Goal: Check status: Check status

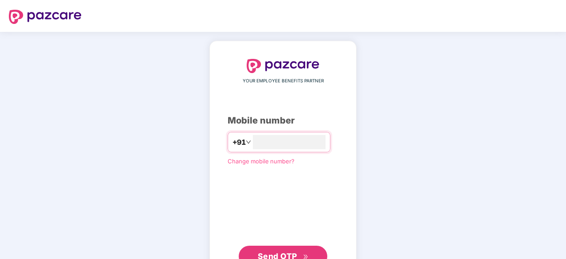
type input "**********"
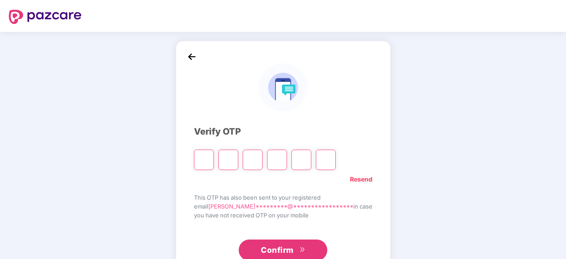
type input "*"
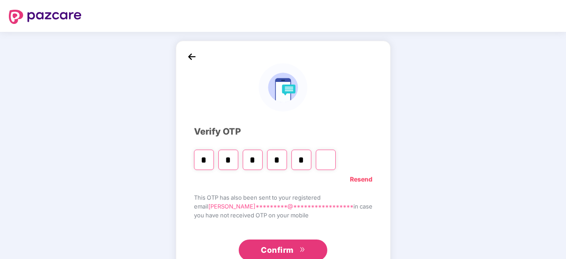
type input "*"
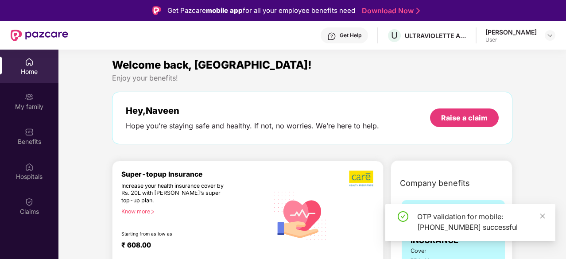
scroll to position [48, 0]
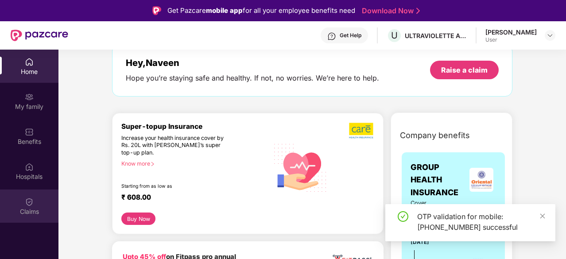
click at [34, 205] on div "Claims" at bounding box center [29, 206] width 58 height 33
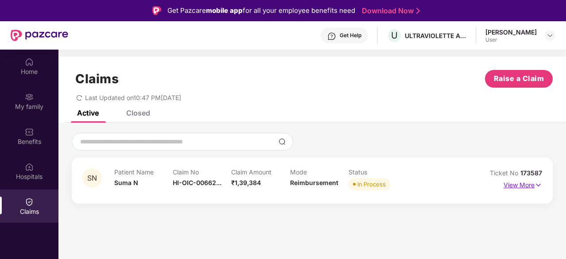
click at [504, 182] on p "View More" at bounding box center [522, 184] width 39 height 12
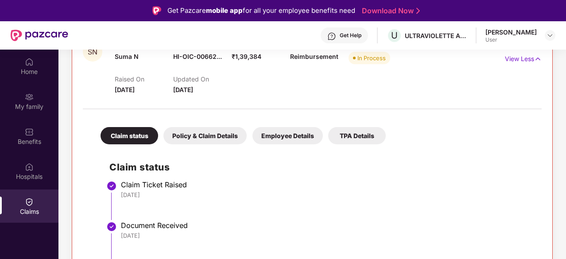
scroll to position [122, 0]
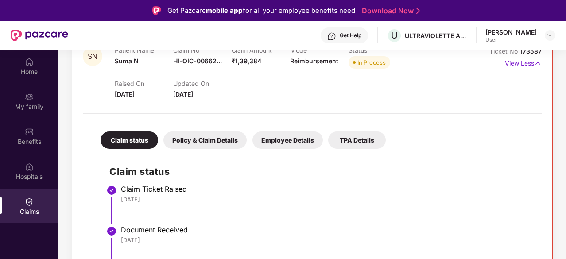
click at [205, 137] on div "Policy & Claim Details" at bounding box center [204, 140] width 83 height 17
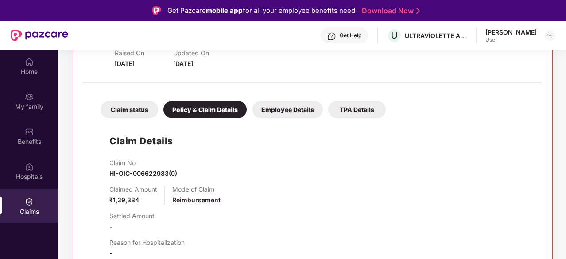
scroll to position [150, 0]
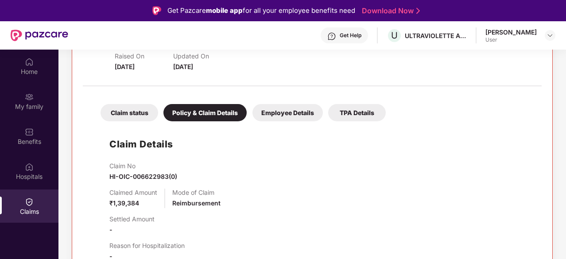
click at [299, 111] on div "Employee Details" at bounding box center [287, 112] width 70 height 17
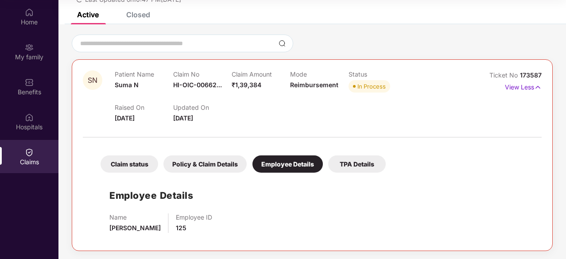
scroll to position [0, 0]
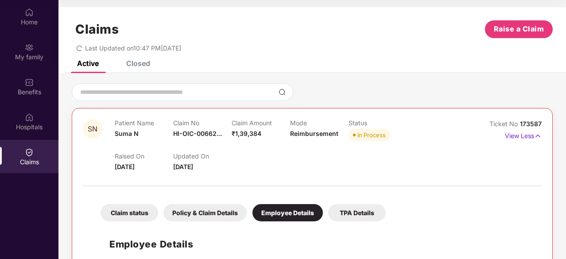
click at [363, 215] on div "TPA Details" at bounding box center [357, 212] width 58 height 17
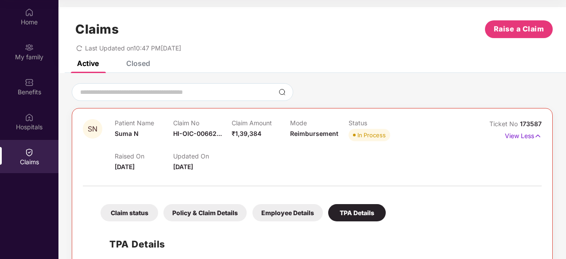
scroll to position [68, 0]
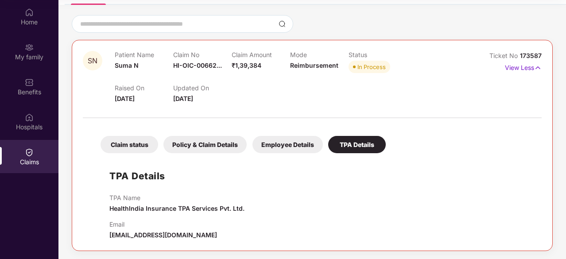
click at [126, 141] on div "Claim status" at bounding box center [130, 144] width 58 height 17
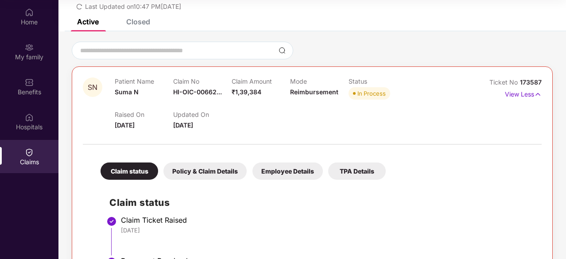
scroll to position [0, 0]
